Goal: Task Accomplishment & Management: Complete application form

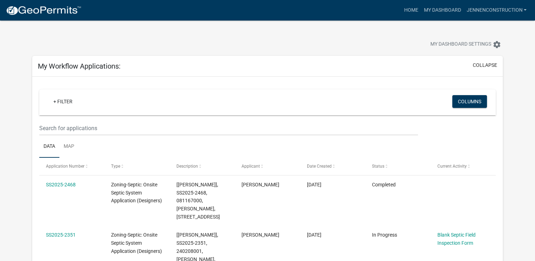
click at [52, 16] on link at bounding box center [44, 10] width 76 height 15
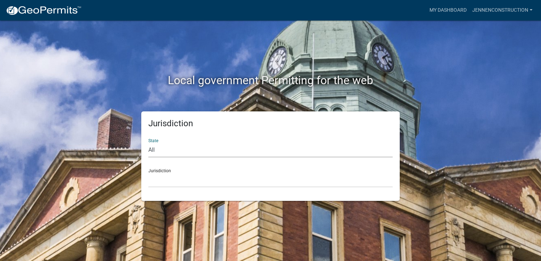
click at [182, 152] on select "All [US_STATE] [US_STATE] [US_STATE] [US_STATE] [US_STATE] [US_STATE] [US_STATE…" at bounding box center [270, 150] width 244 height 15
select select "[US_STATE]"
click at [148, 143] on select "All [US_STATE] [US_STATE] [US_STATE] [US_STATE] [US_STATE] [US_STATE] [US_STATE…" at bounding box center [270, 150] width 244 height 15
click at [192, 180] on select "[GEOGRAPHIC_DATA], [US_STATE] [GEOGRAPHIC_DATA], [US_STATE] [GEOGRAPHIC_DATA], …" at bounding box center [270, 180] width 244 height 15
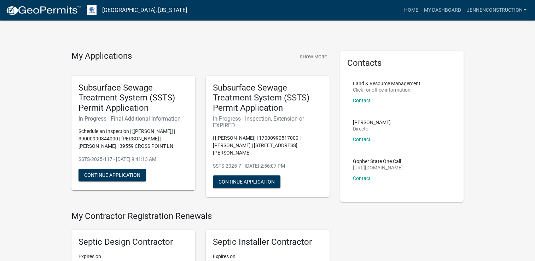
click at [132, 90] on h5 "Subsurface Sewage Treatment System (SSTS) Permit Application" at bounding box center [134, 98] width 110 height 30
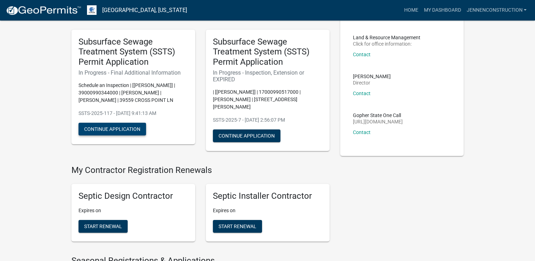
scroll to position [35, 0]
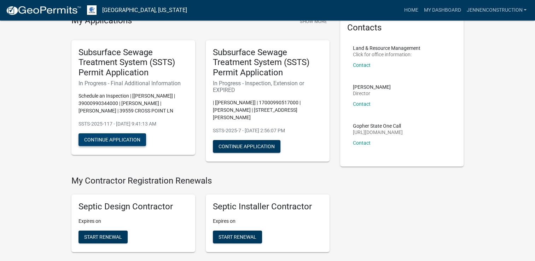
click at [135, 140] on button "Continue Application" at bounding box center [113, 139] width 68 height 13
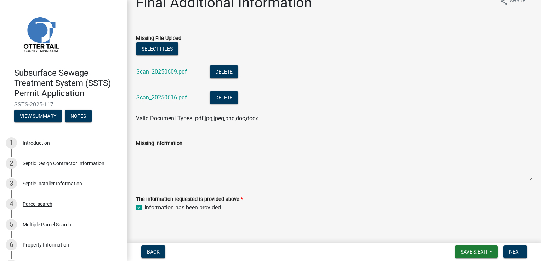
scroll to position [20, 0]
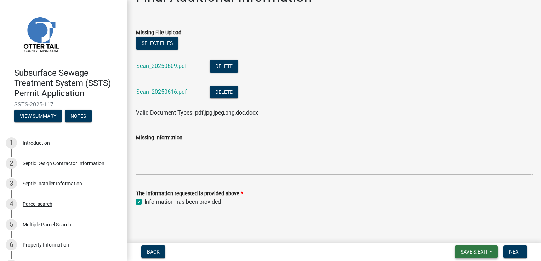
click at [470, 254] on span "Save & Exit" at bounding box center [473, 252] width 27 height 6
click at [458, 234] on button "Save & Exit" at bounding box center [469, 233] width 57 height 17
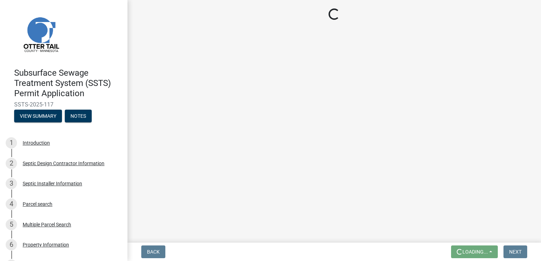
scroll to position [0, 0]
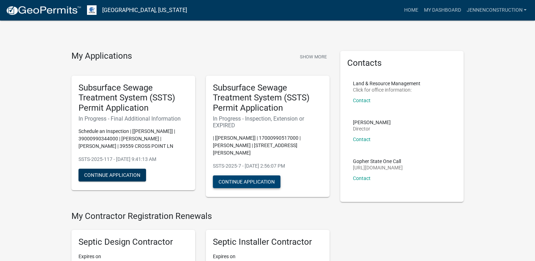
click at [241, 175] on button "Continue Application" at bounding box center [247, 181] width 68 height 13
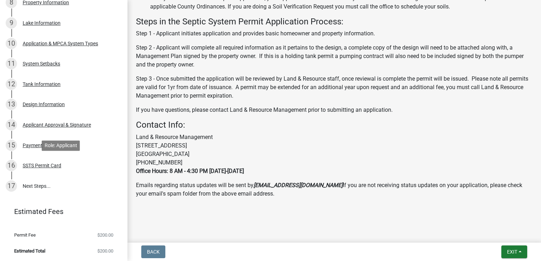
scroll to position [284, 0]
click at [48, 163] on div "SSTS Permit Card" at bounding box center [42, 164] width 39 height 5
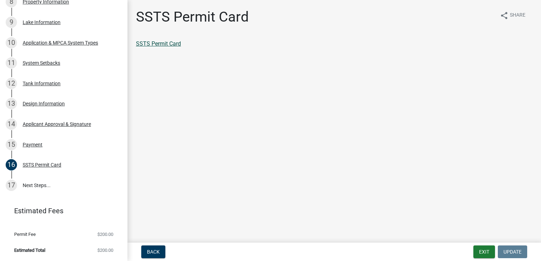
click at [174, 44] on link "SSTS Permit Card" at bounding box center [158, 43] width 45 height 7
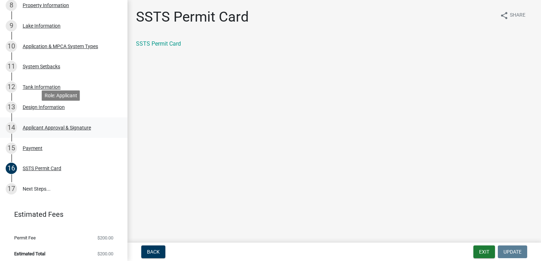
scroll to position [284, 0]
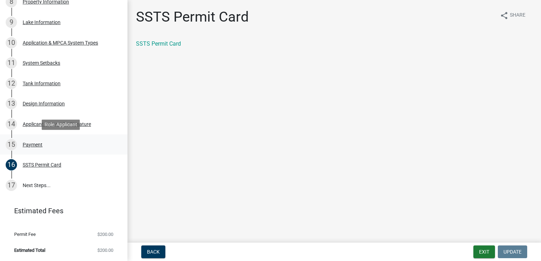
click at [28, 146] on div "Payment" at bounding box center [33, 144] width 20 height 5
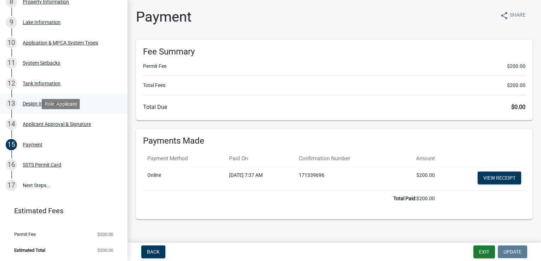
scroll to position [36, 0]
